Goal: Find specific page/section: Find specific page/section

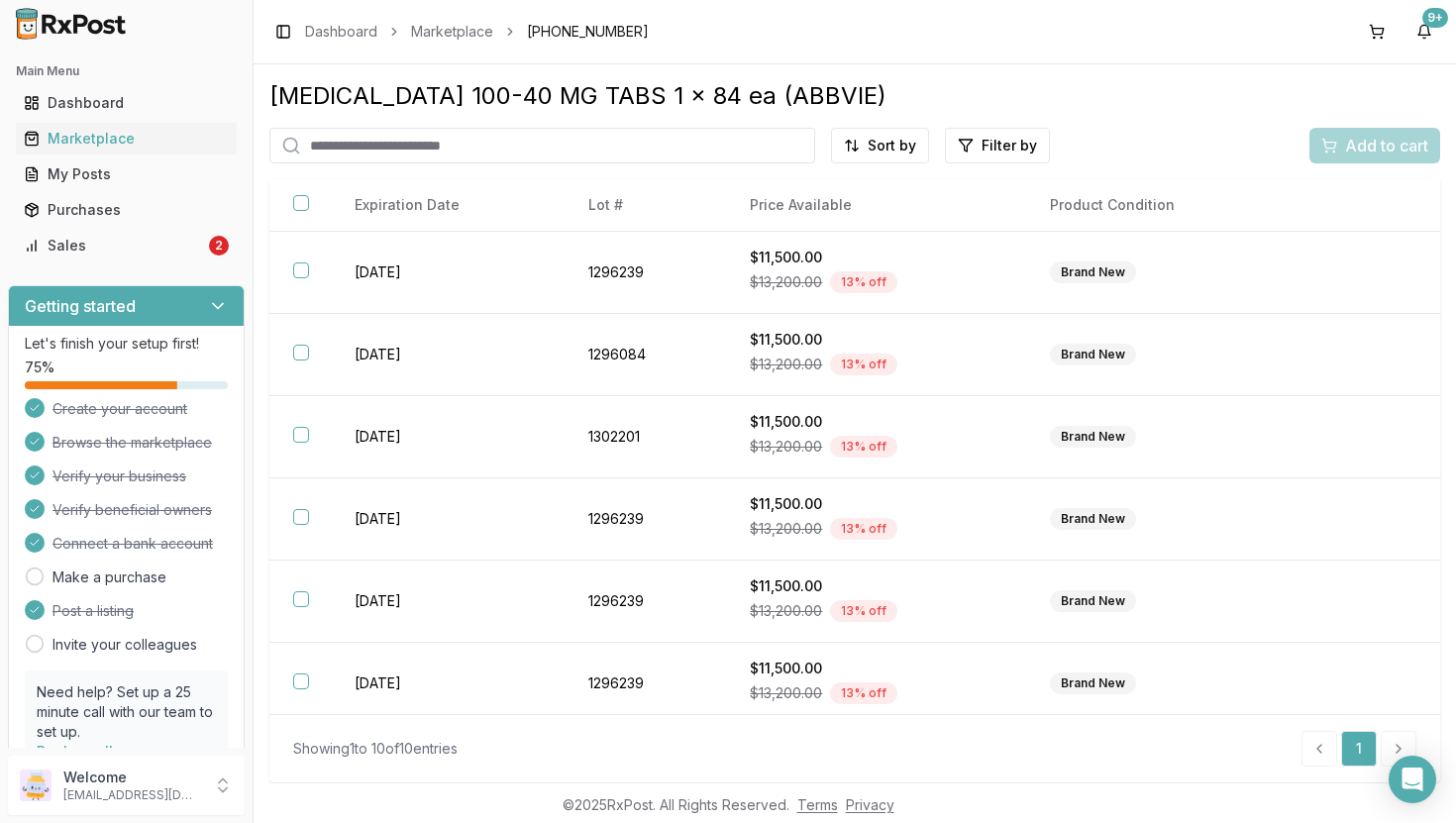
click at [339, 137] on input "search" at bounding box center [542, 146] width 546 height 36
click at [137, 103] on div "Dashboard" at bounding box center [126, 103] width 205 height 20
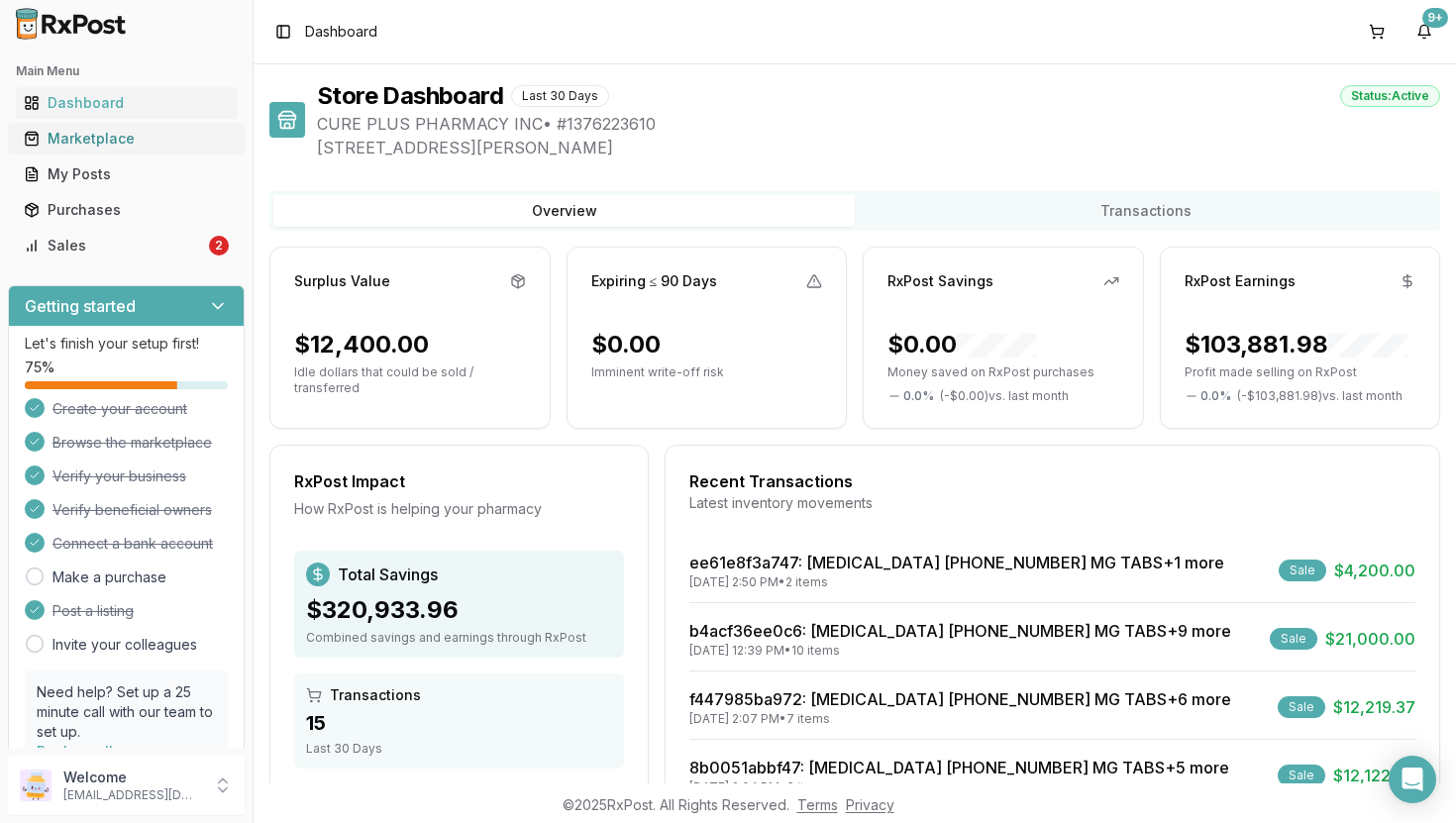
click at [90, 140] on div "Marketplace" at bounding box center [126, 139] width 205 height 20
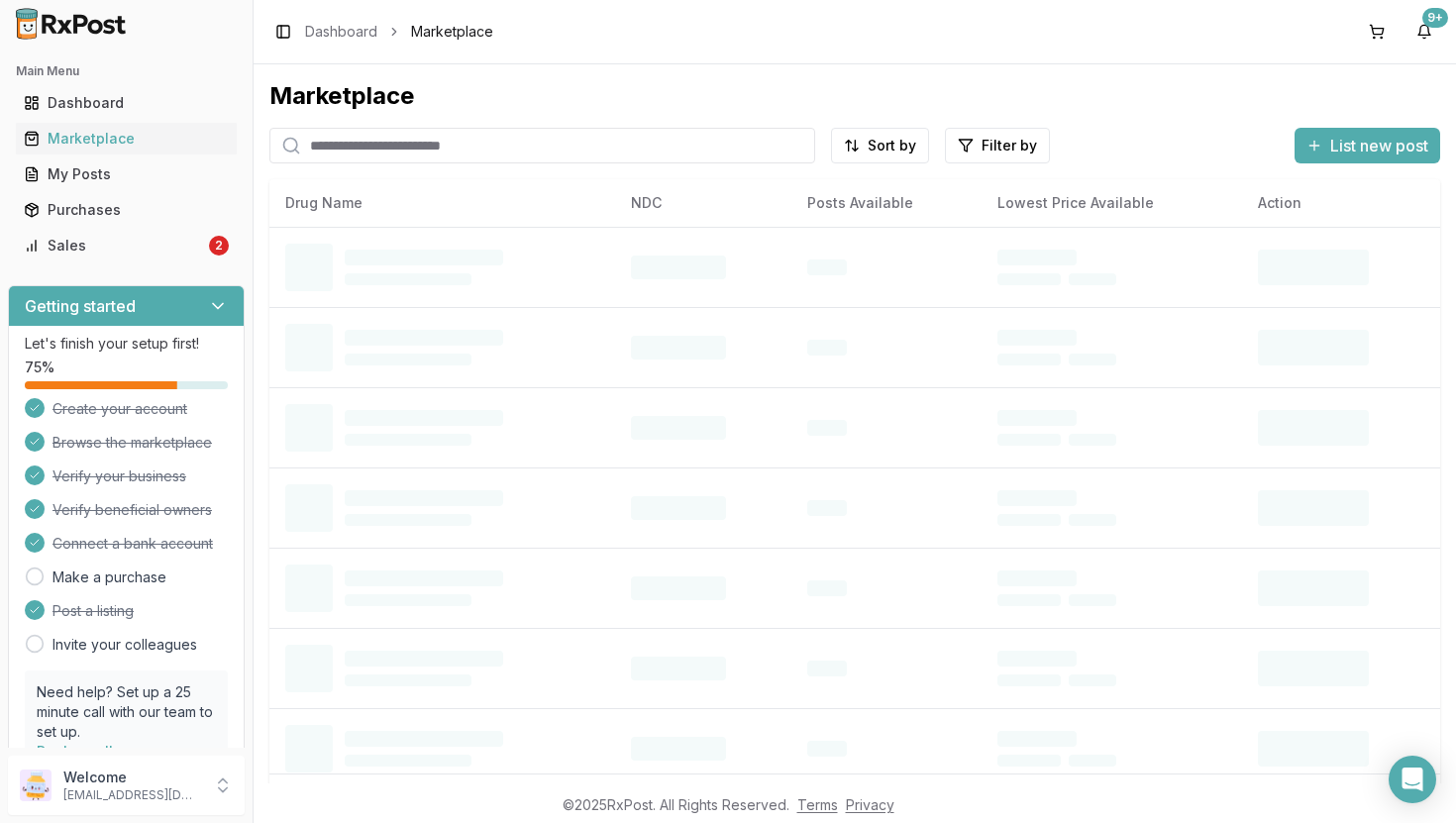
click at [414, 149] on input "search" at bounding box center [542, 146] width 546 height 36
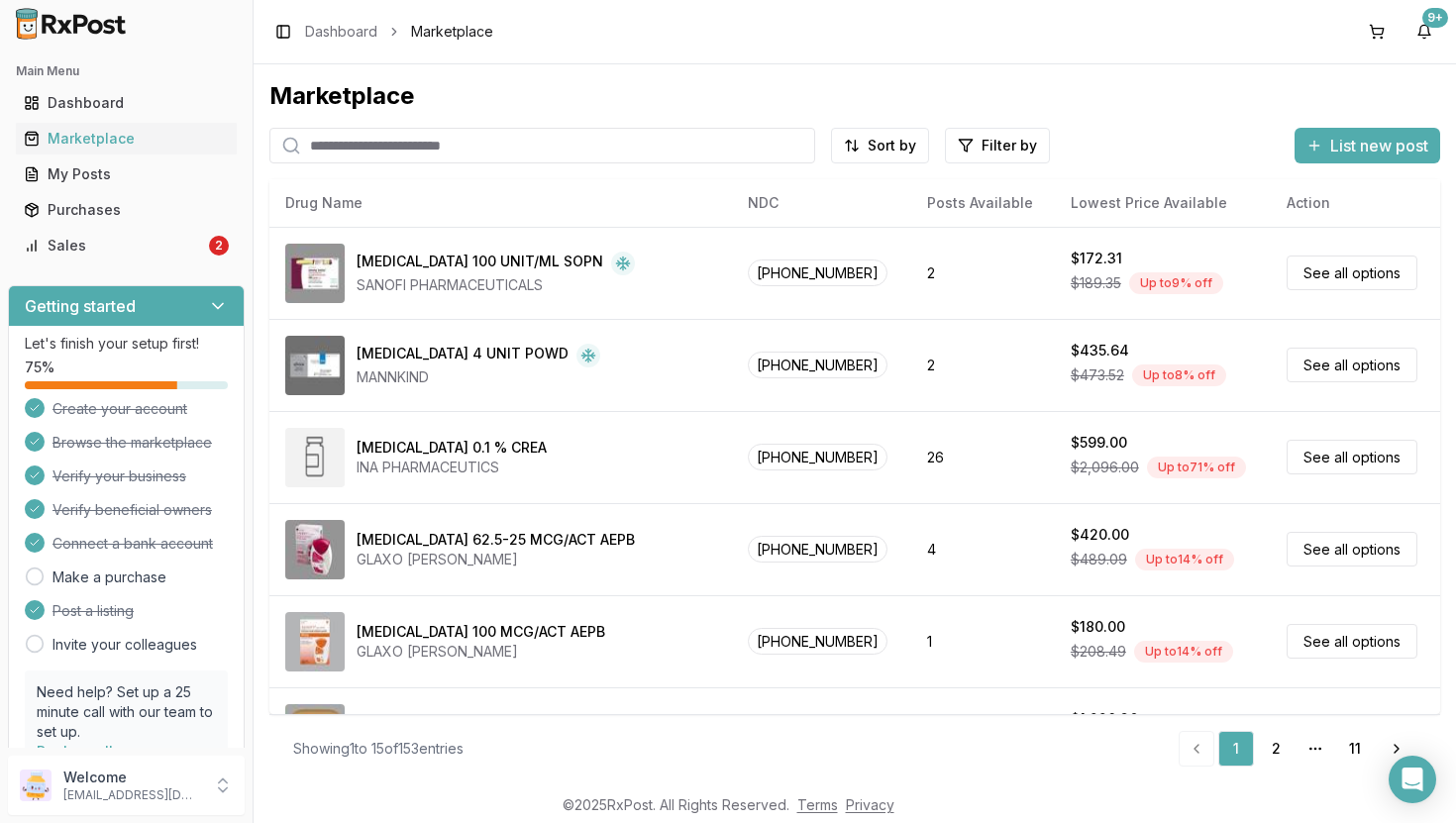
click at [403, 164] on div "Marketplace Sort by Filter by List new post Card Table NDC: 00024-5925-05 Admel…" at bounding box center [855, 416] width 1171 height 671
click at [404, 142] on input "search" at bounding box center [542, 146] width 546 height 36
type input "********"
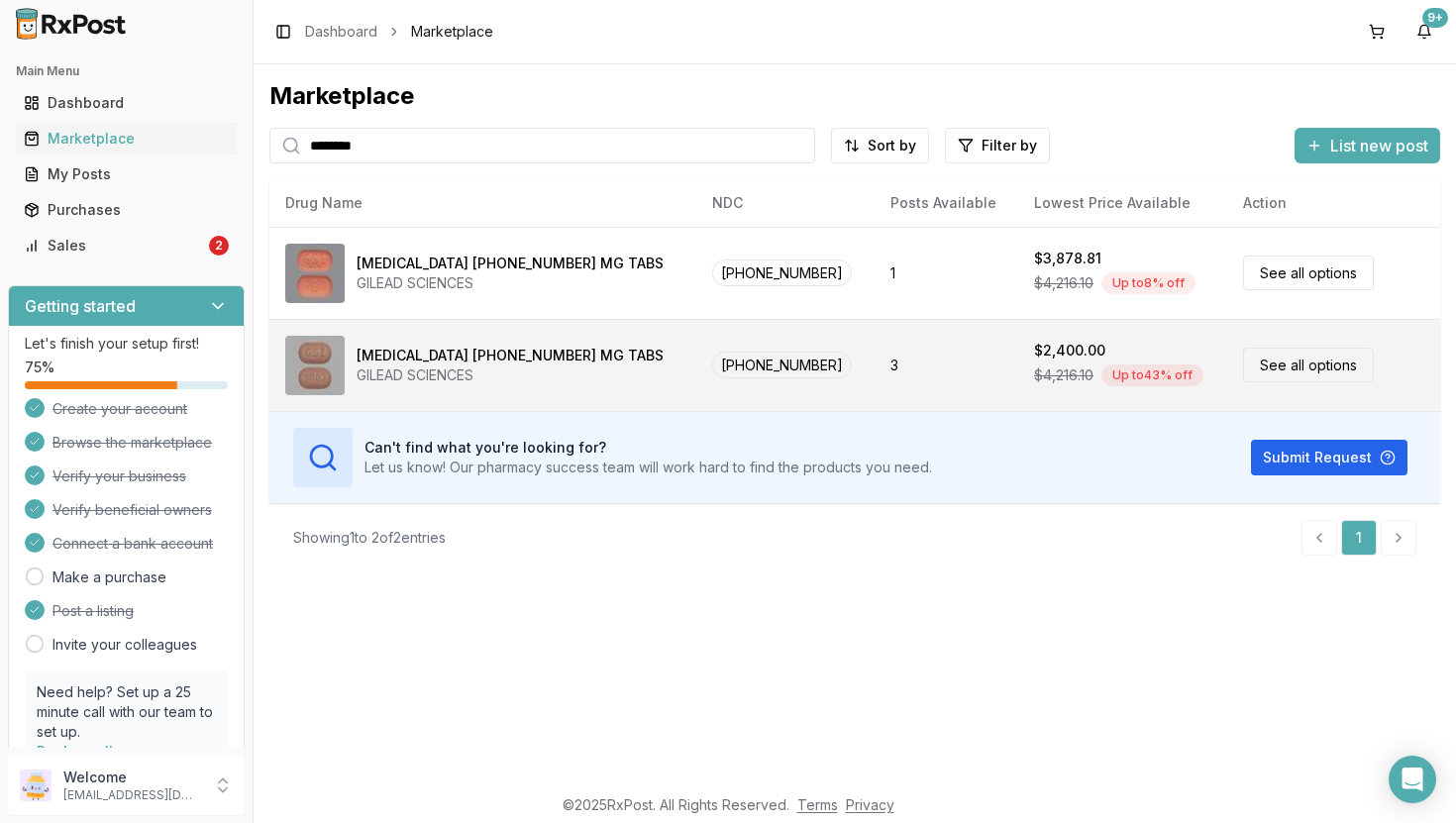
click at [875, 365] on td "3" at bounding box center [946, 364] width 144 height 92
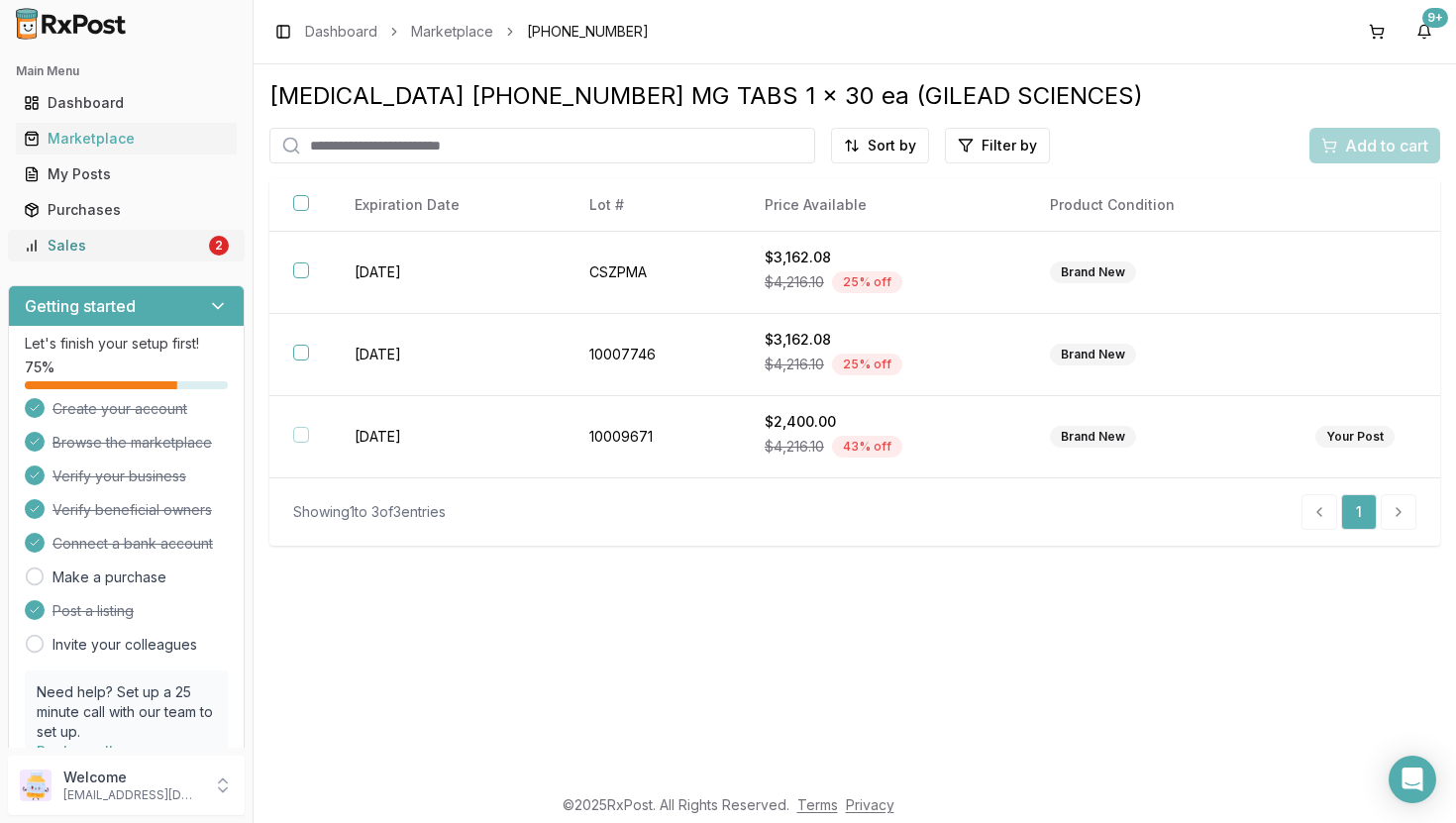
click at [158, 232] on link "Sales 2" at bounding box center [126, 246] width 221 height 36
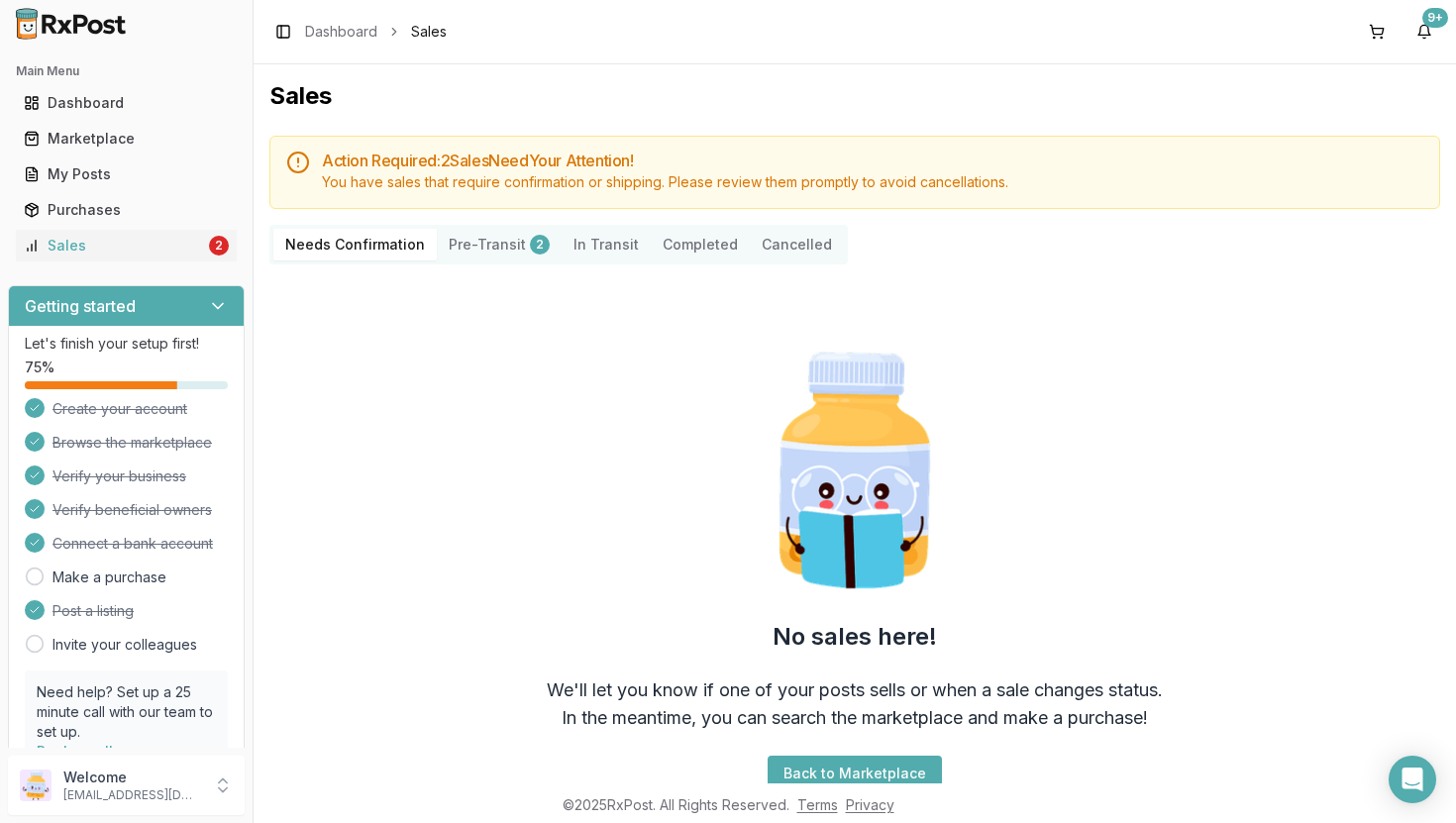
click at [364, 245] on Confirmation "Needs Confirmation" at bounding box center [355, 245] width 163 height 32
click at [518, 236] on button "Pre-Transit 2" at bounding box center [499, 245] width 125 height 32
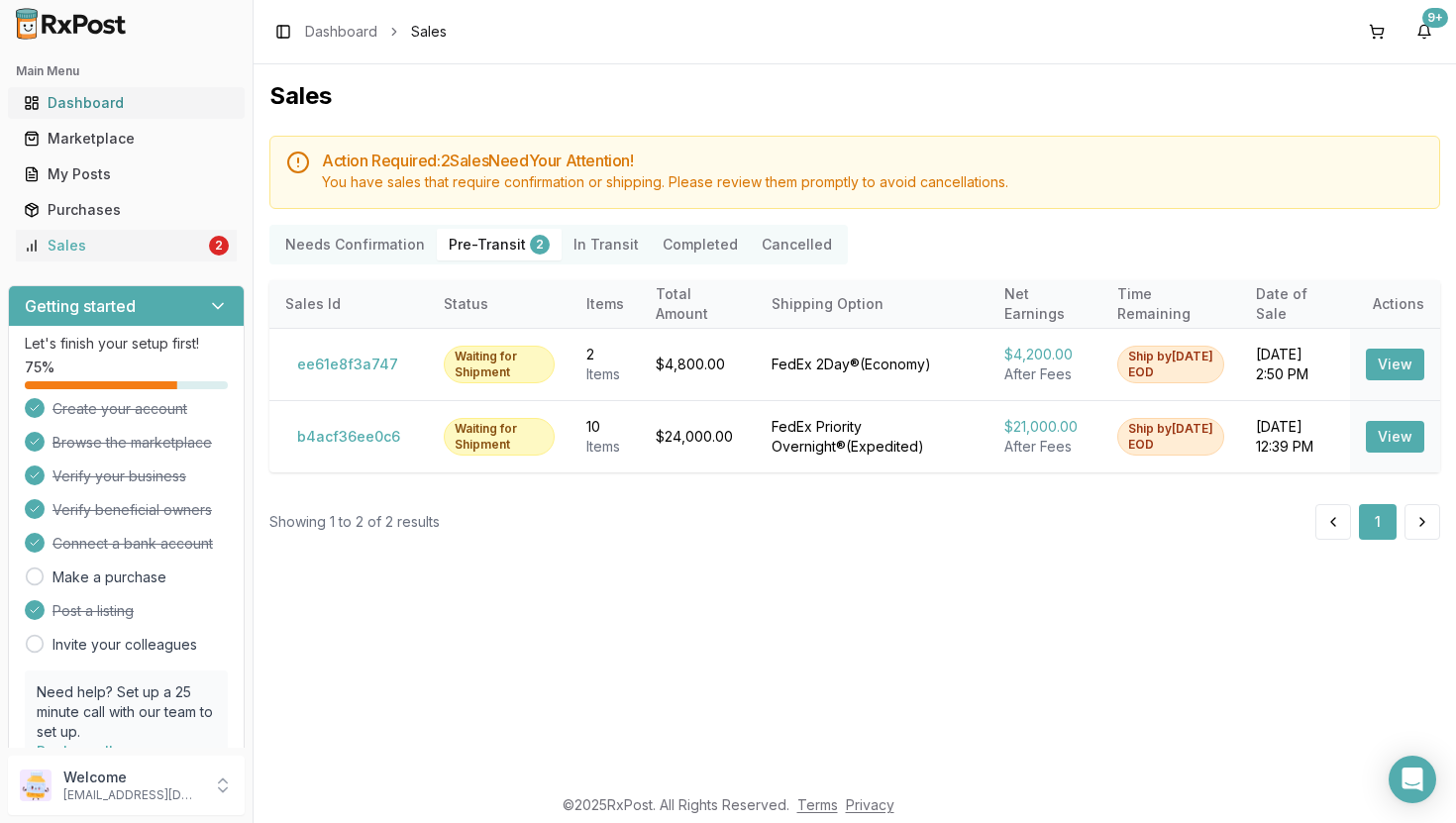
click at [128, 115] on link "Dashboard" at bounding box center [126, 103] width 221 height 36
